Goal: Task Accomplishment & Management: Use online tool/utility

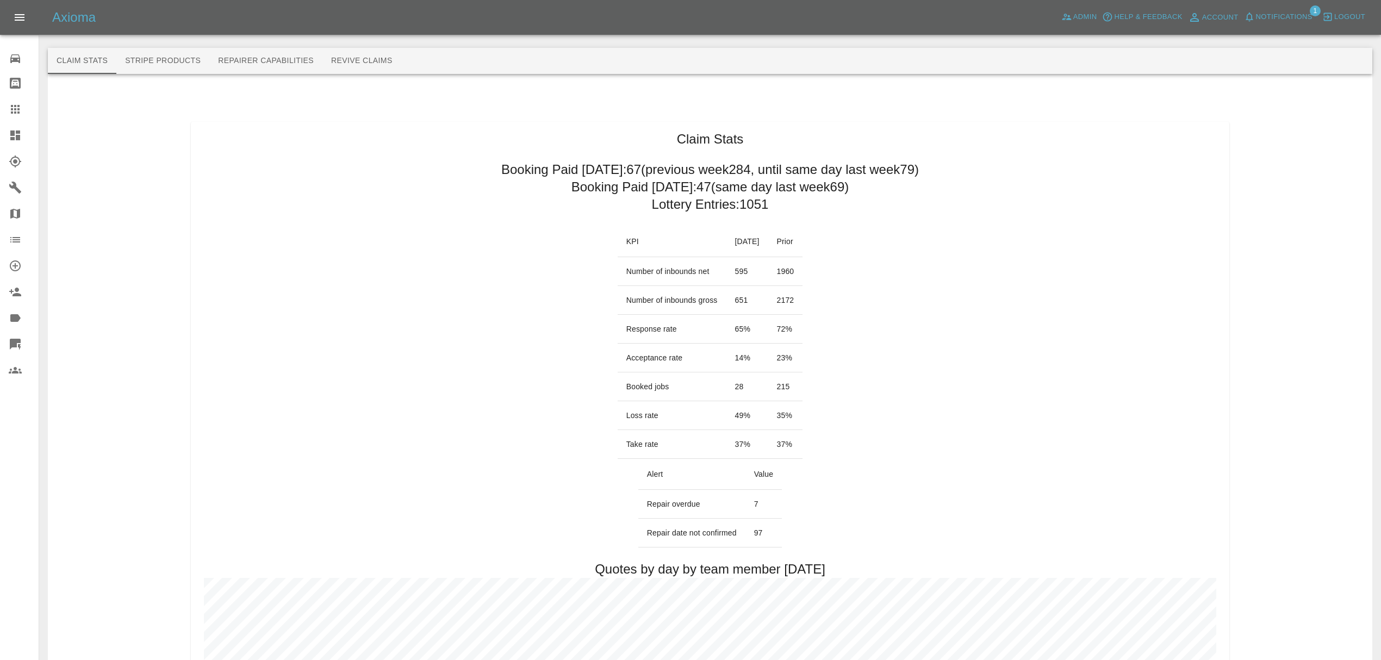
scroll to position [3165, 0]
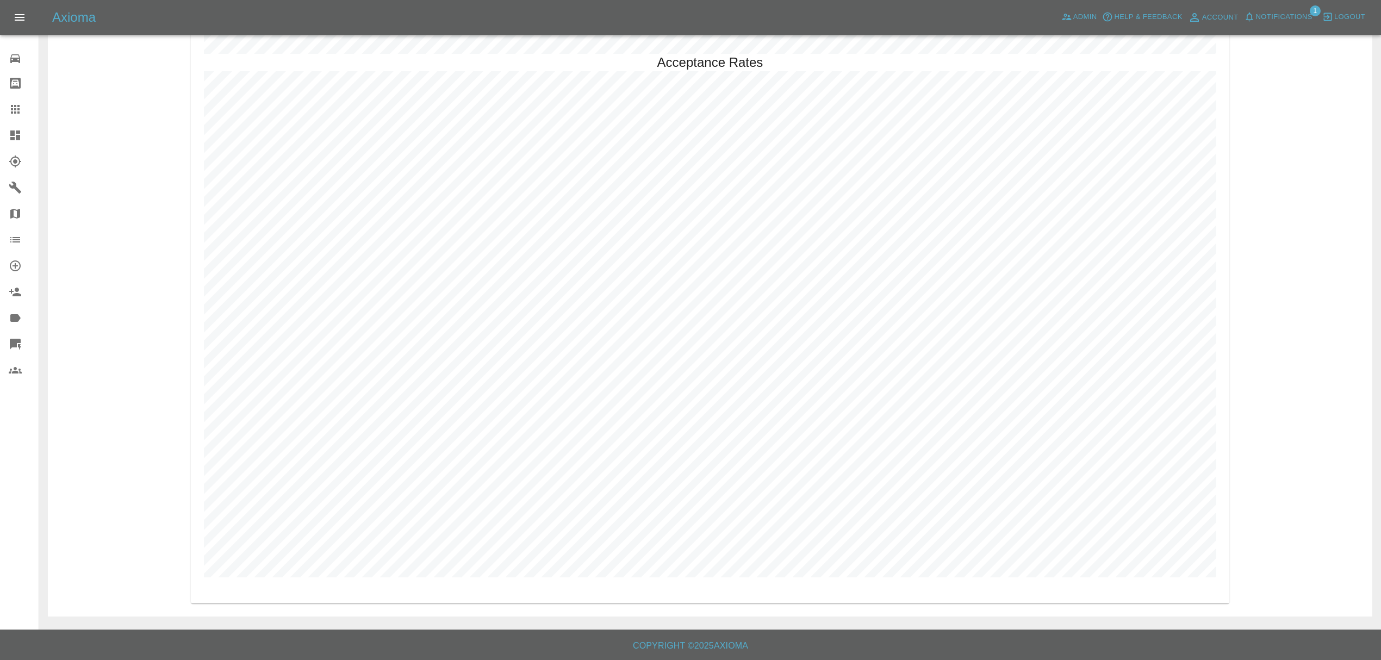
click at [20, 140] on icon at bounding box center [15, 135] width 13 height 13
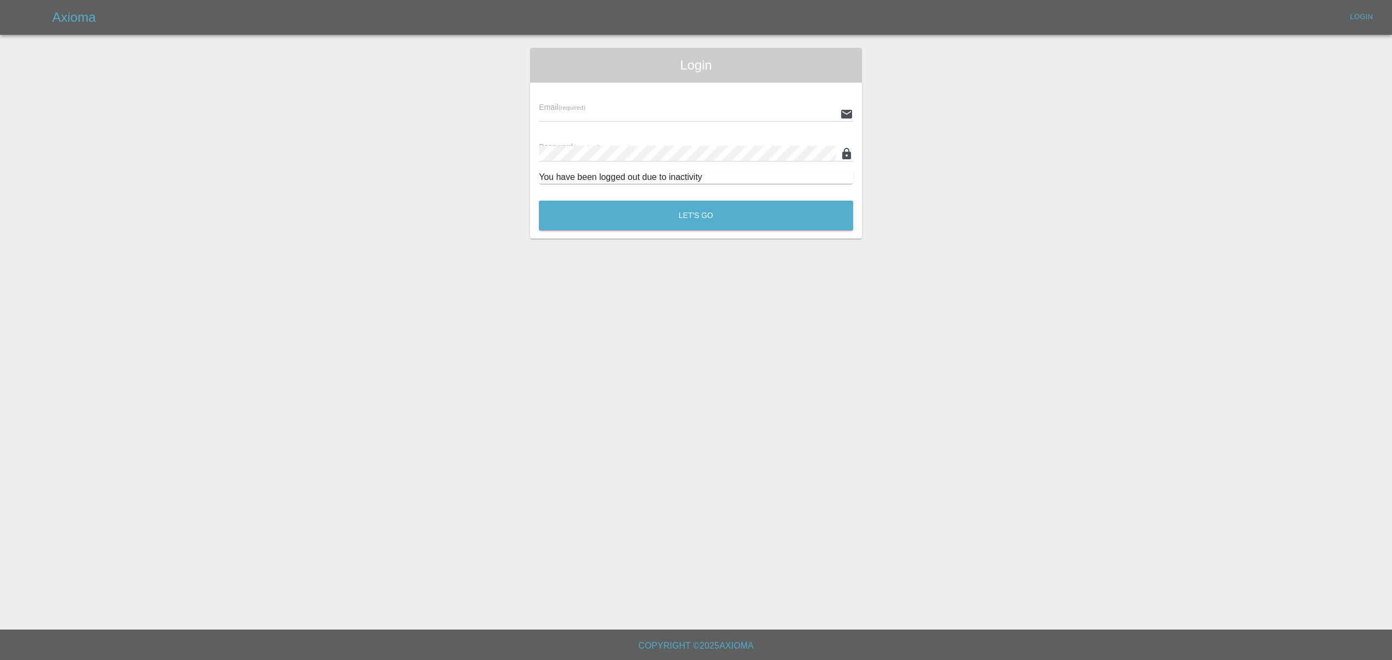
type input "[PERSON_NAME][EMAIL_ADDRESS][DOMAIN_NAME]"
click at [623, 194] on div "Let's Go" at bounding box center [695, 212] width 315 height 41
click at [624, 201] on button "Let's Go" at bounding box center [696, 216] width 314 height 30
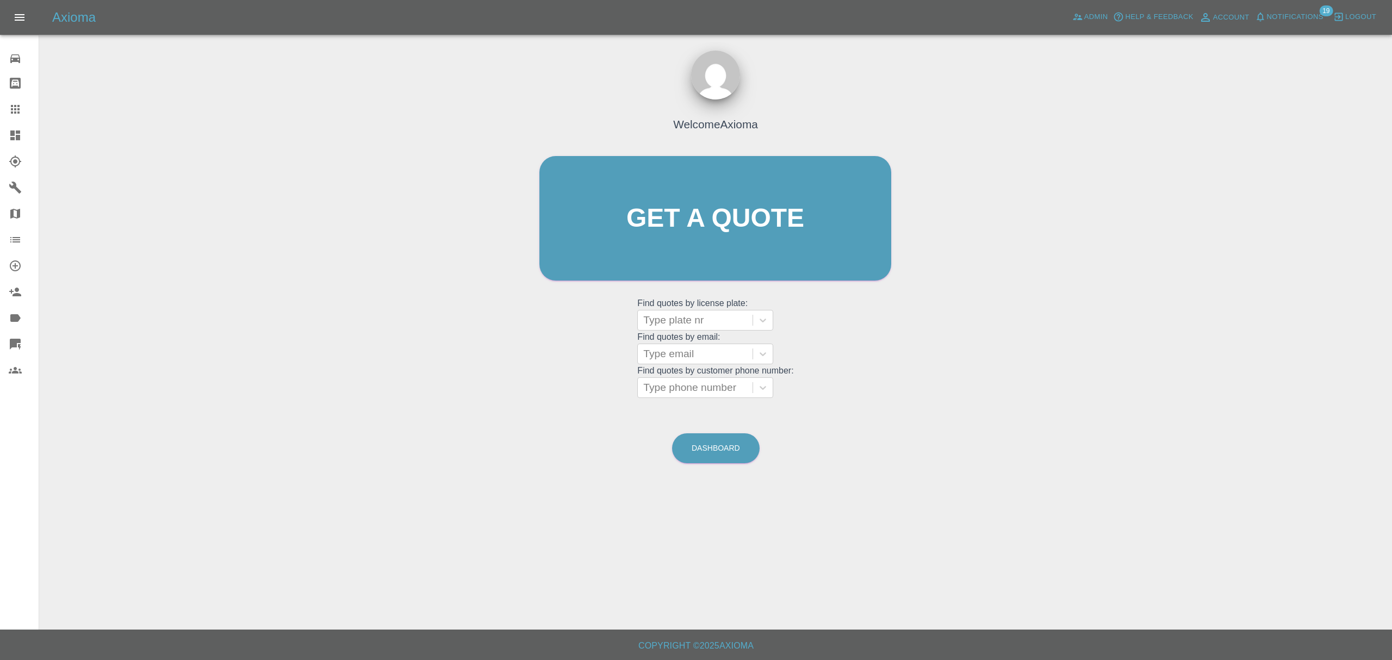
click at [23, 133] on div at bounding box center [24, 135] width 30 height 13
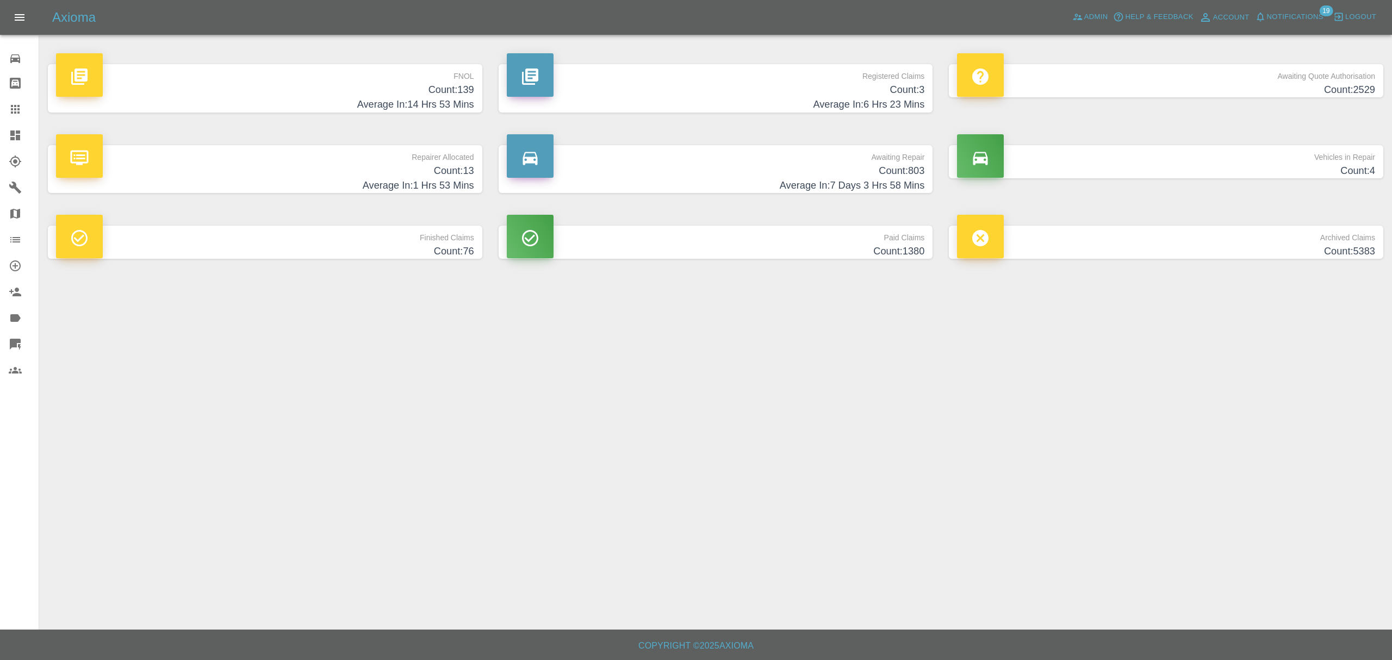
click at [346, 82] on p "FNOL" at bounding box center [265, 73] width 418 height 18
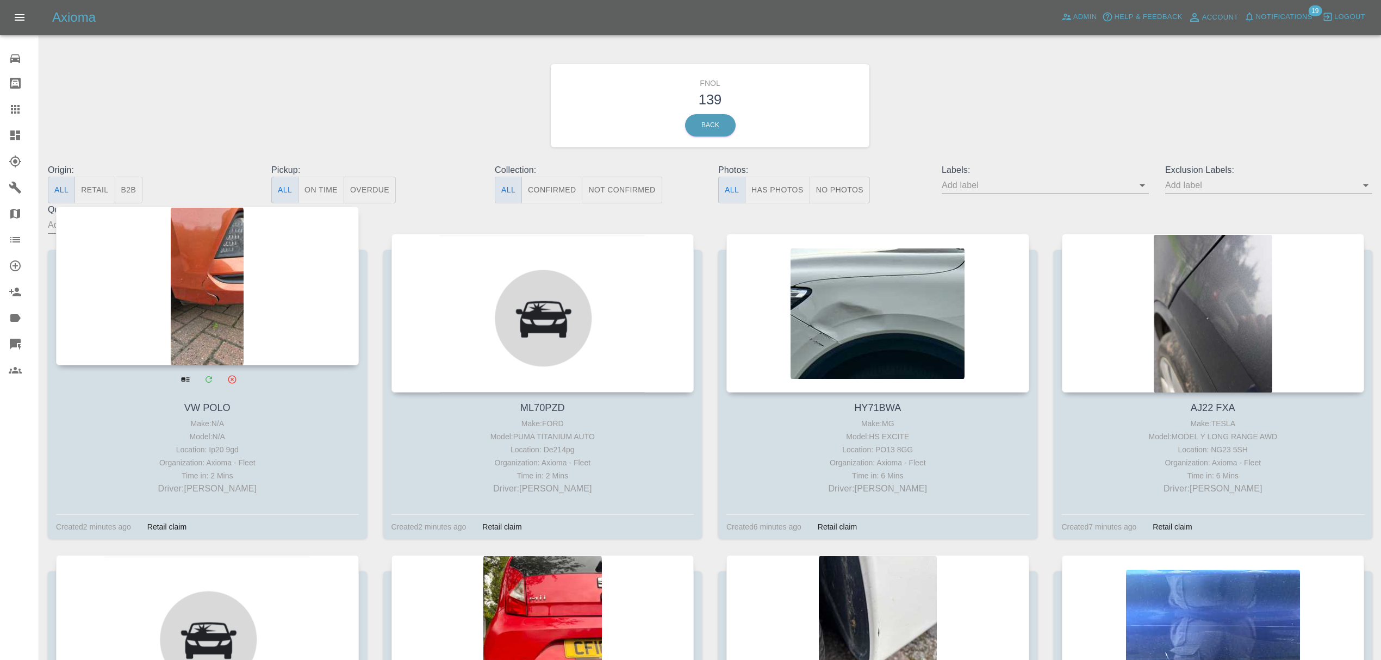
click at [211, 214] on div at bounding box center [207, 286] width 303 height 159
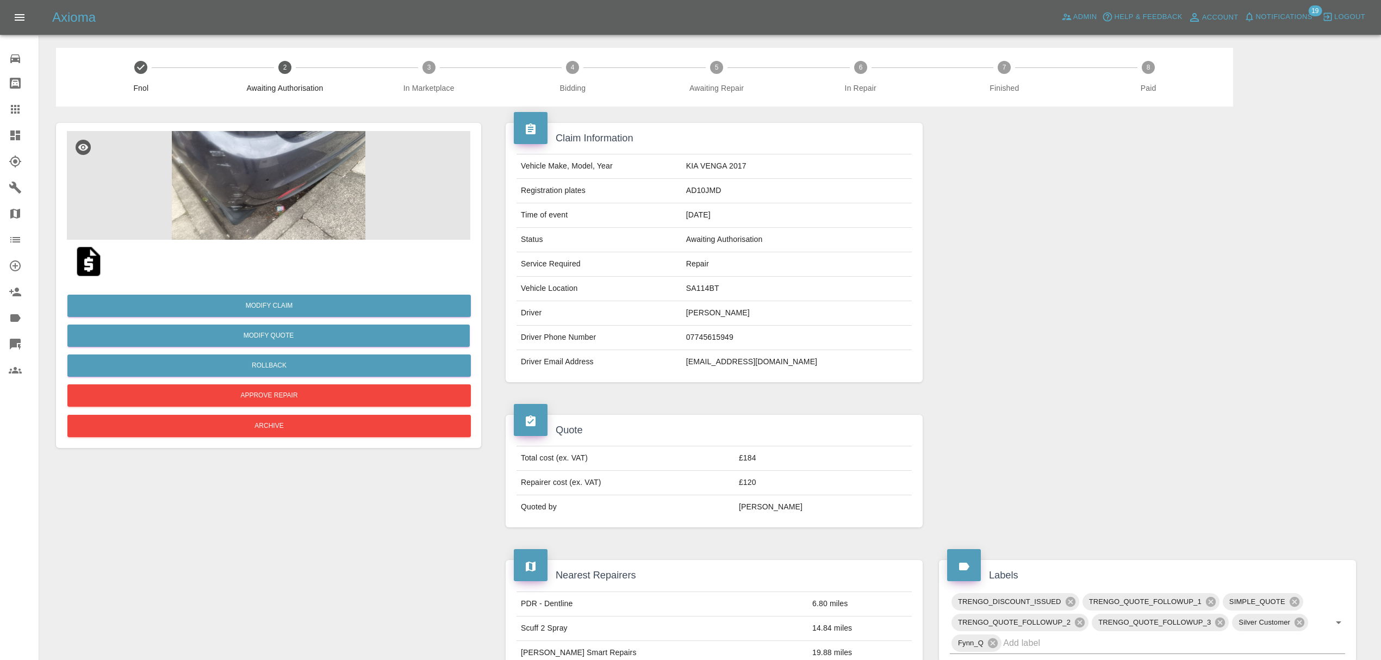
click at [221, 175] on img at bounding box center [268, 185] width 403 height 109
click at [1273, 15] on span "Notifications" at bounding box center [1284, 17] width 57 height 13
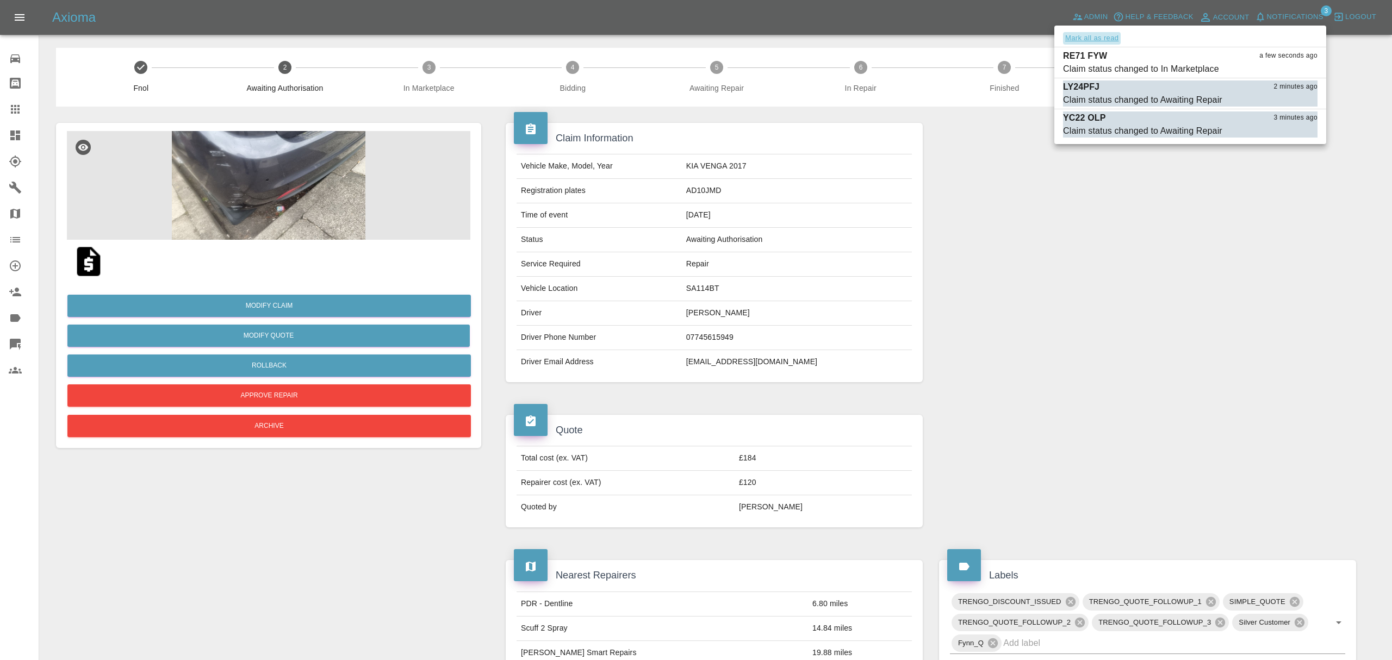
click at [1066, 38] on button "Mark all as read" at bounding box center [1092, 38] width 58 height 13
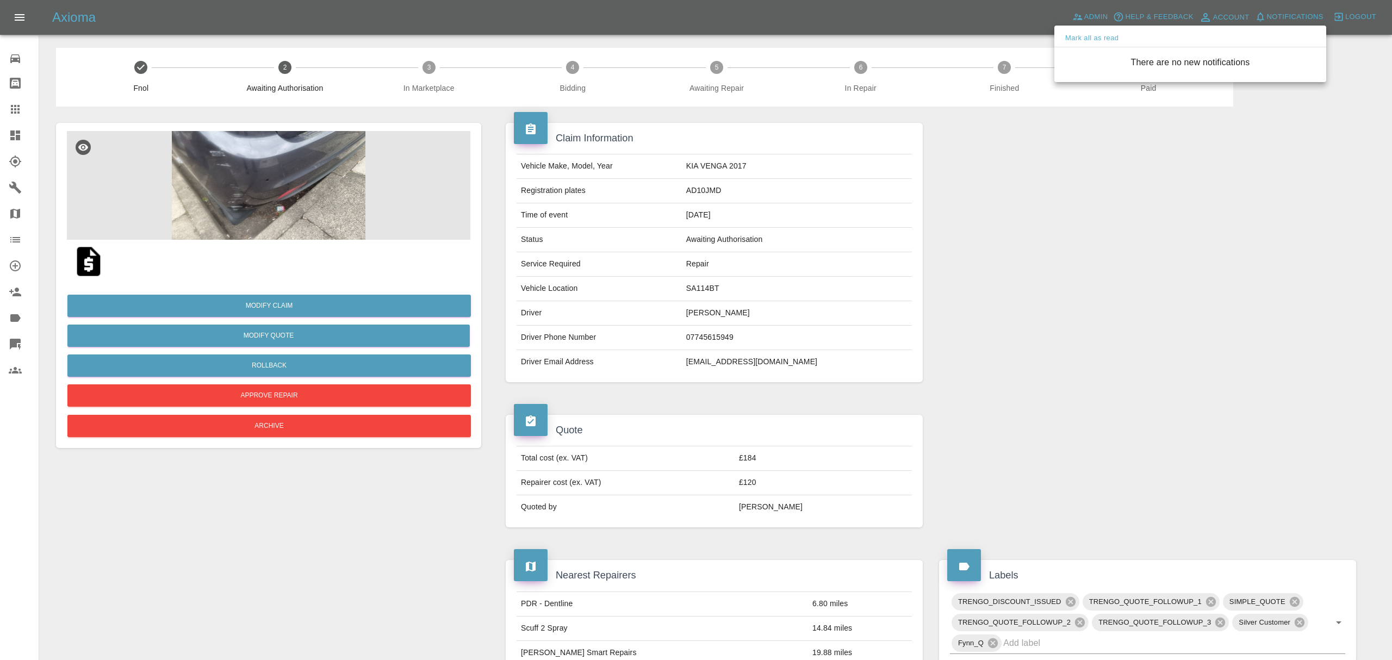
click at [1038, 215] on div at bounding box center [696, 330] width 1392 height 660
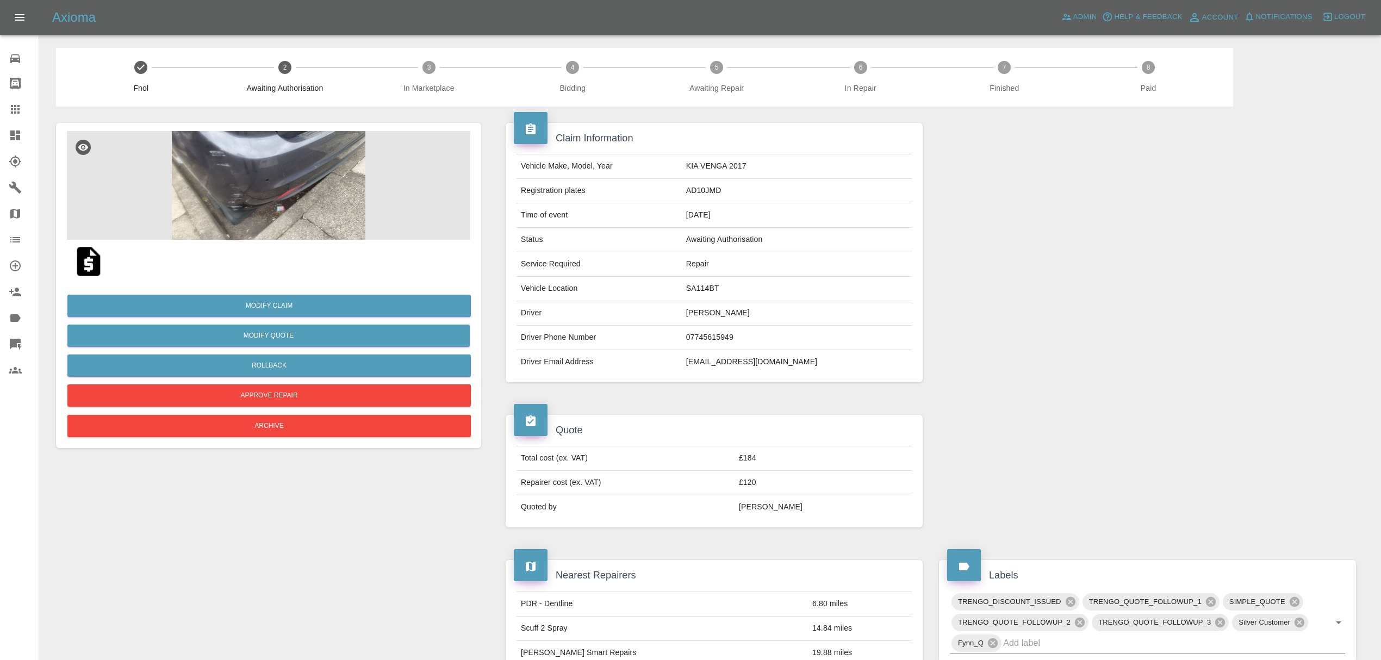
drag, startPoint x: 12, startPoint y: 136, endPoint x: 34, endPoint y: 142, distance: 22.6
click at [12, 136] on icon at bounding box center [15, 135] width 13 height 13
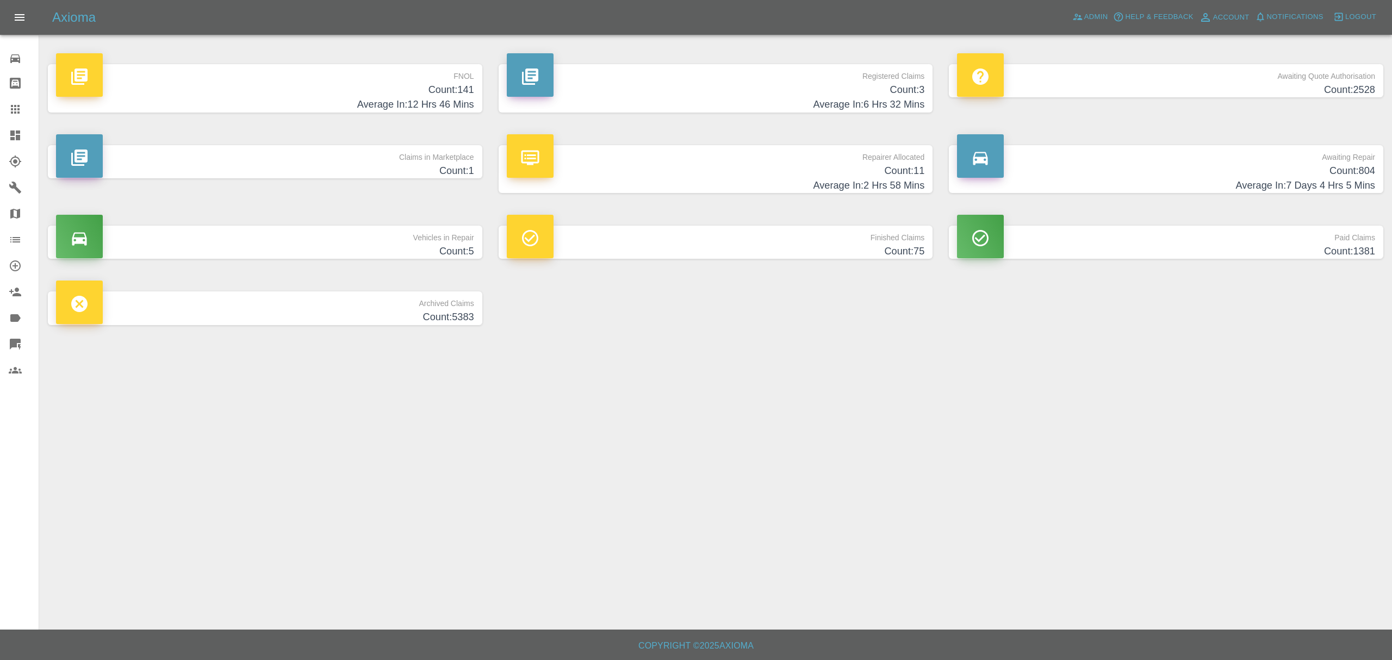
click at [414, 164] on h4 "Count: 1" at bounding box center [265, 171] width 418 height 15
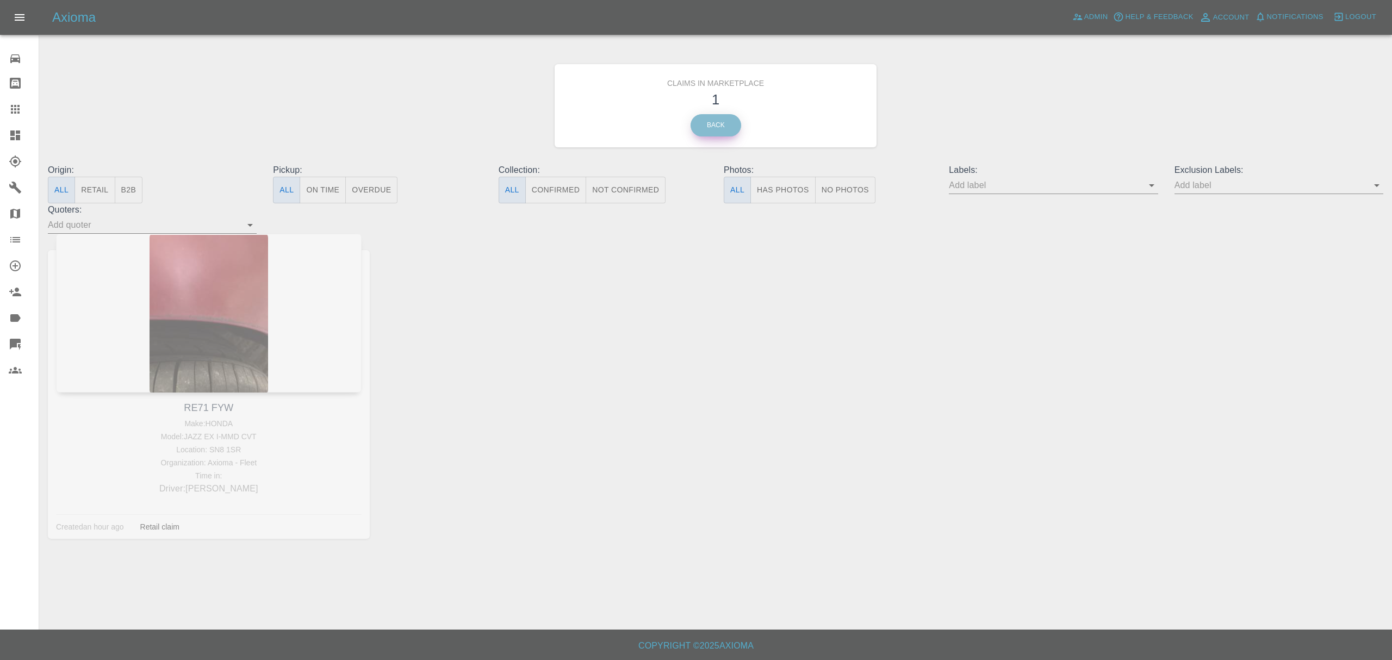
click at [692, 124] on link "Back" at bounding box center [715, 125] width 51 height 22
